Goal: Task Accomplishment & Management: Manage account settings

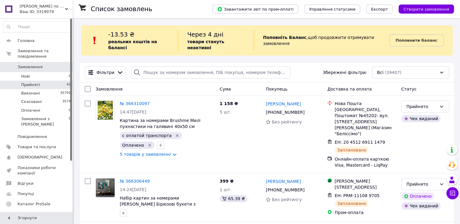
click at [39, 81] on li "Прийняті 42" at bounding box center [37, 85] width 74 height 8
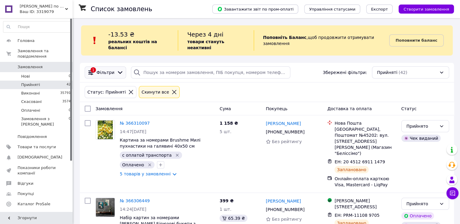
click at [117, 69] on icon at bounding box center [120, 72] width 7 height 7
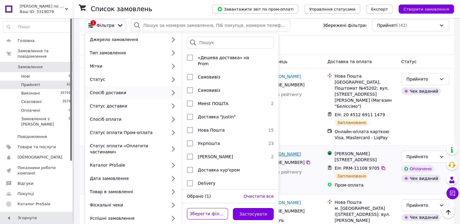
scroll to position [60, 0]
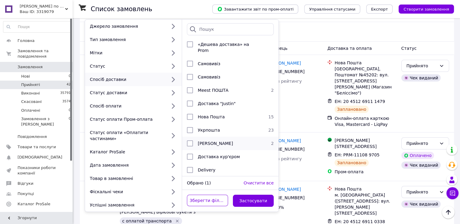
click at [189, 140] on input "checkbox" at bounding box center [190, 143] width 6 height 6
checkbox input "true"
click at [249, 195] on button "Застосувати" at bounding box center [253, 201] width 41 height 12
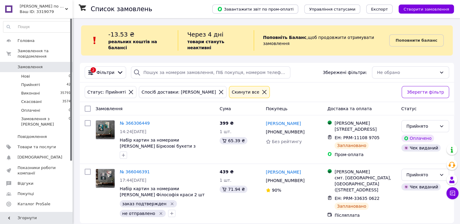
scroll to position [3, 0]
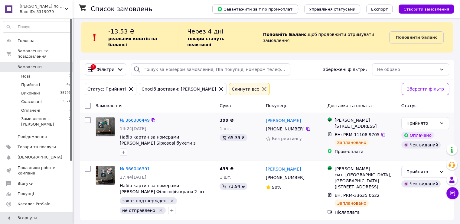
click at [129, 118] on link "№ 366306449" at bounding box center [135, 120] width 30 height 5
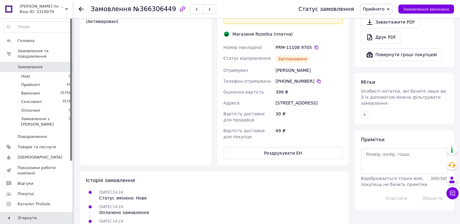
scroll to position [288, 0]
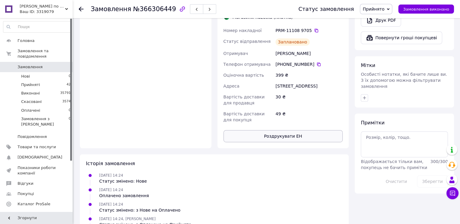
click at [292, 130] on button "Роздрукувати ЕН" at bounding box center [282, 136] width 119 height 12
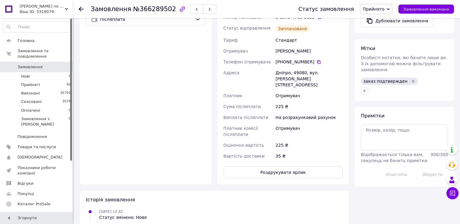
scroll to position [242, 0]
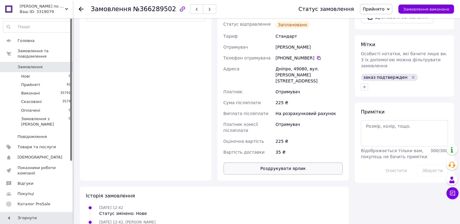
click at [279, 163] on button "Роздрукувати ярлик" at bounding box center [282, 169] width 119 height 12
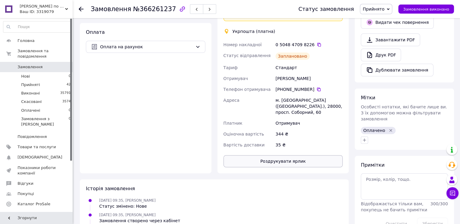
scroll to position [211, 0]
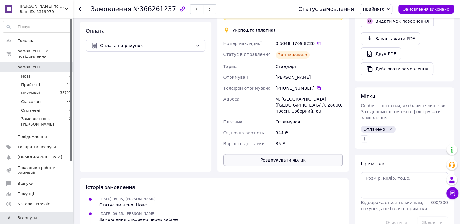
click at [294, 154] on button "Роздрукувати ярлик" at bounding box center [282, 160] width 119 height 12
